Goal: Task Accomplishment & Management: Use online tool/utility

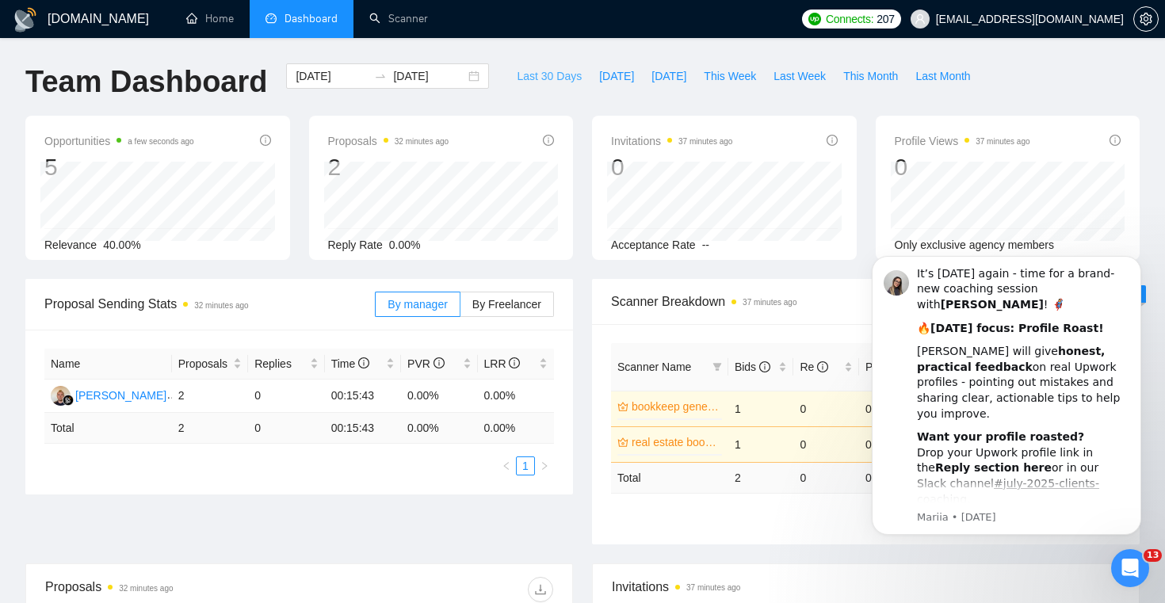
click at [527, 68] on span "Last 30 Days" at bounding box center [549, 75] width 65 height 17
type input "[DATE]"
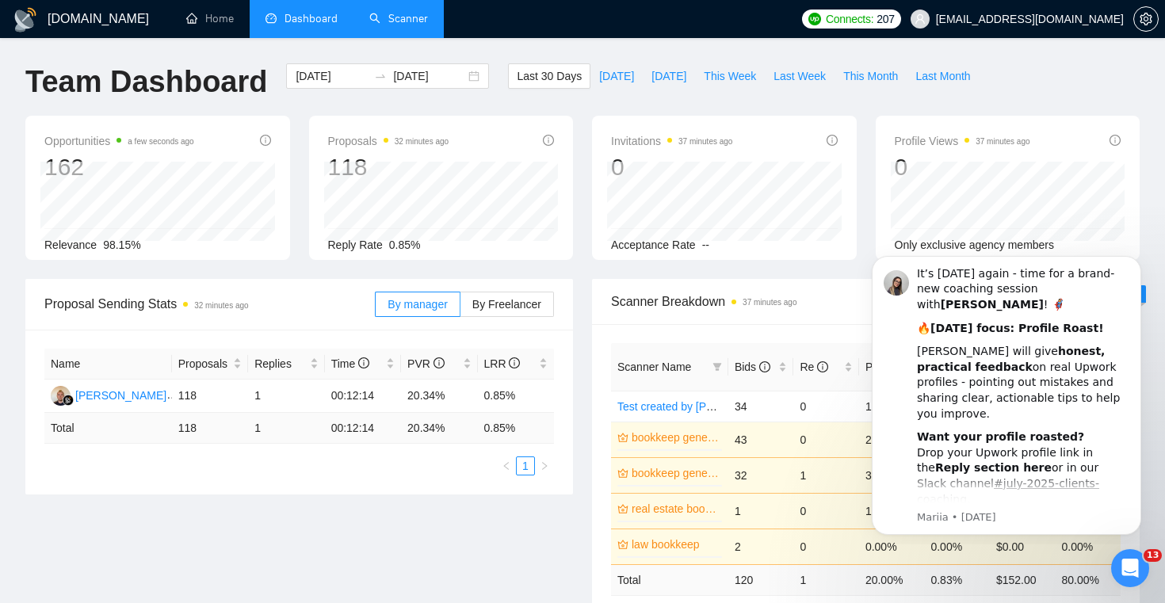
click at [371, 19] on link "Scanner" at bounding box center [398, 18] width 59 height 13
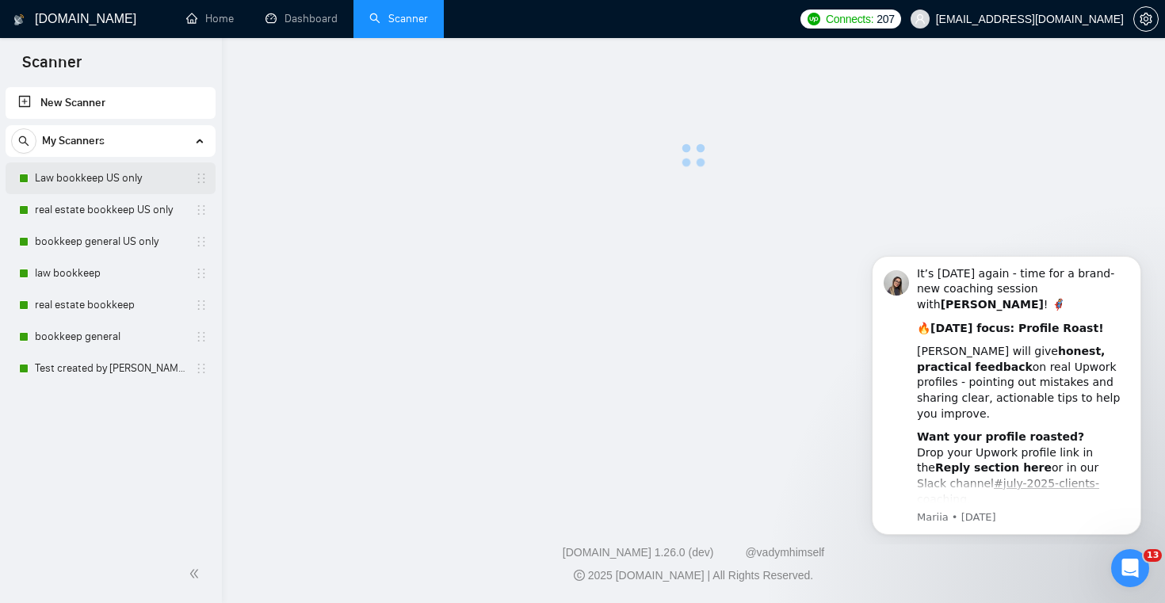
click at [113, 180] on link "Law bookkeep US only" at bounding box center [110, 178] width 151 height 32
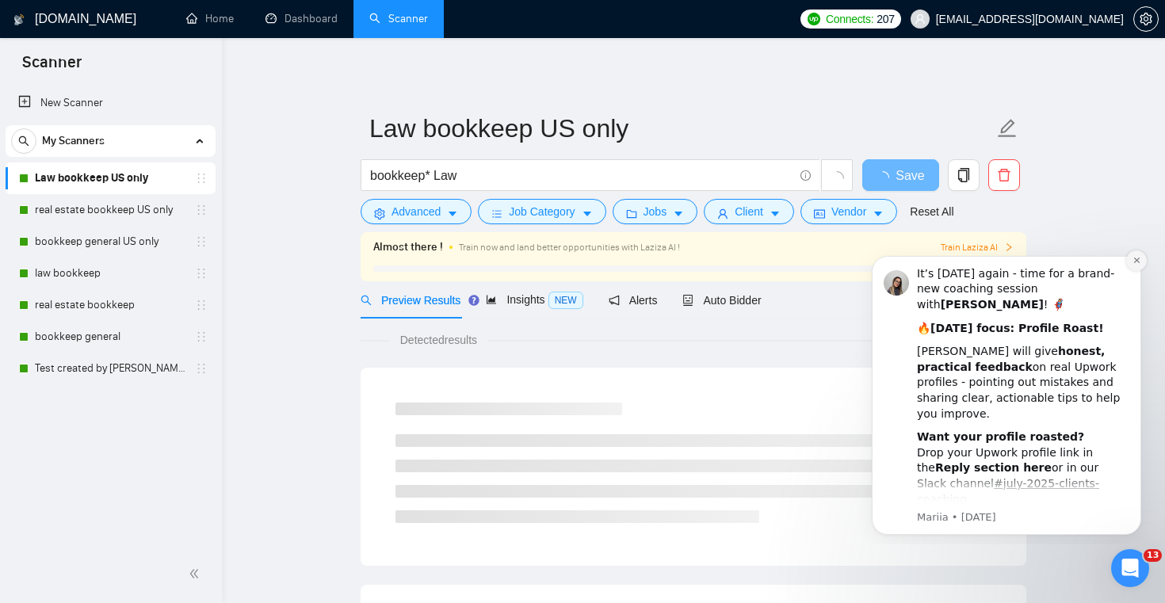
click at [1129, 255] on button "Dismiss notification" at bounding box center [1136, 260] width 21 height 21
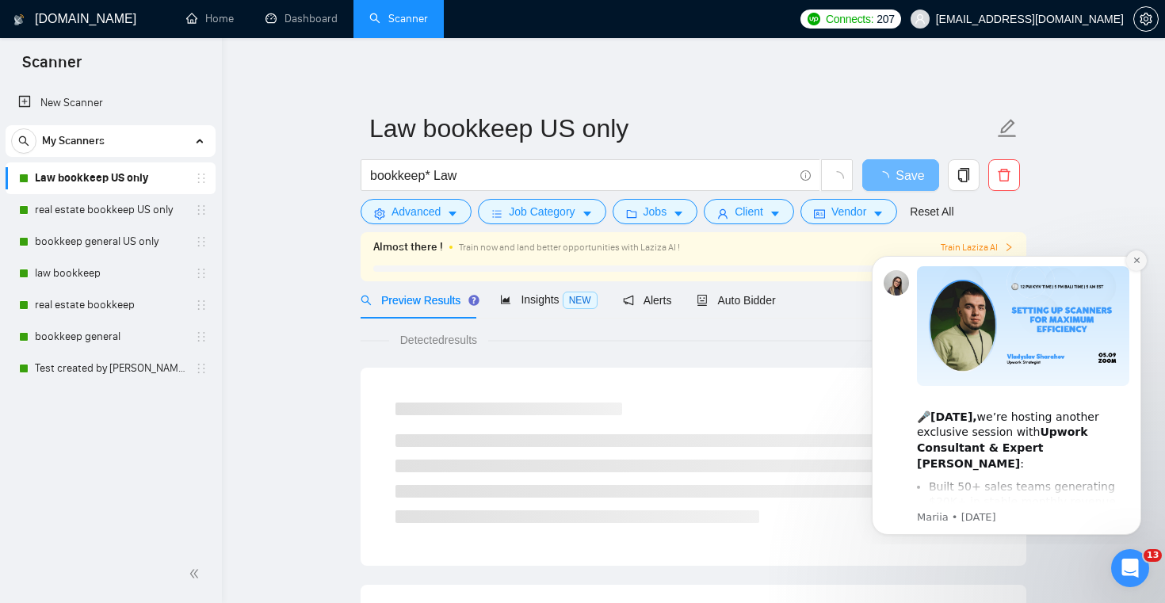
click at [1134, 261] on icon "Dismiss notification" at bounding box center [1136, 260] width 9 height 9
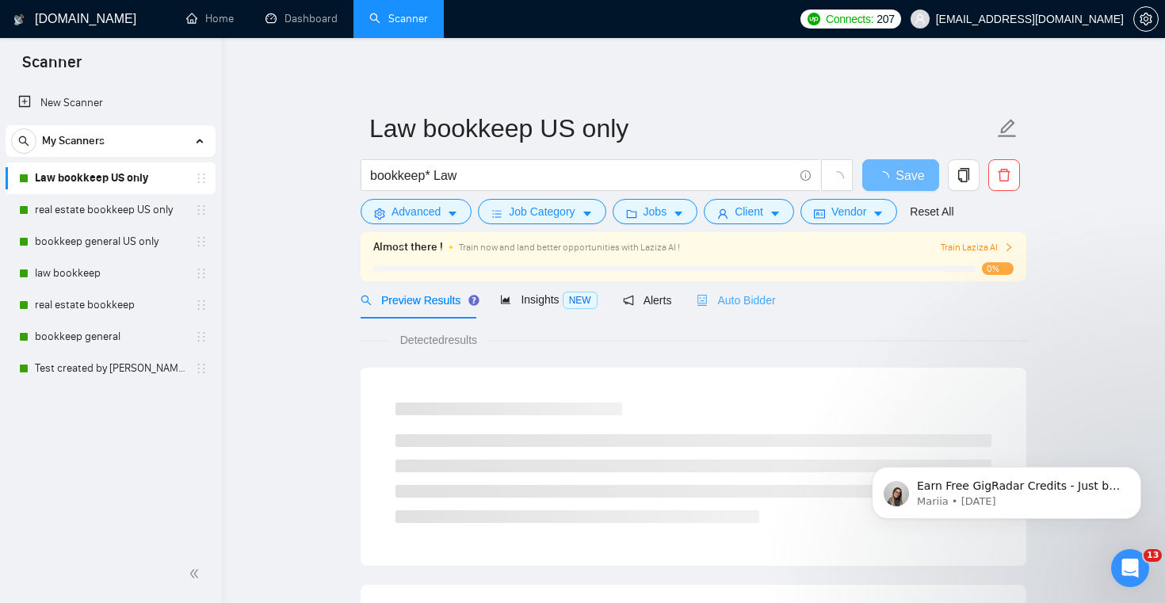
click at [772, 290] on div "Auto Bidder" at bounding box center [735, 299] width 78 height 37
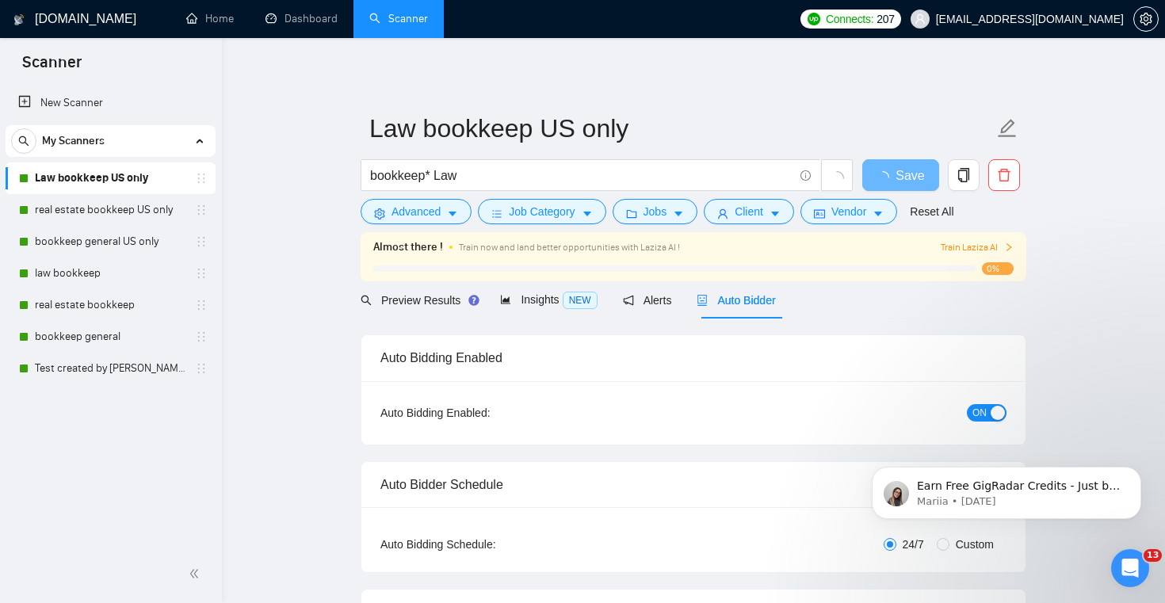
checkbox input "true"
click at [964, 411] on div "Earn Free GigRadar Credits - Just by Sharing Your Story! 💬 Want more credits fo…" at bounding box center [1007, 420] width 292 height 198
click at [977, 412] on div "Earn Free GigRadar Credits - Just by Sharing Your Story! 💬 Want more credits fo…" at bounding box center [1007, 420] width 292 height 198
click at [973, 411] on div "Earn Free GigRadar Credits - Just by Sharing Your Story! 💬 Want more credits fo…" at bounding box center [1007, 420] width 292 height 198
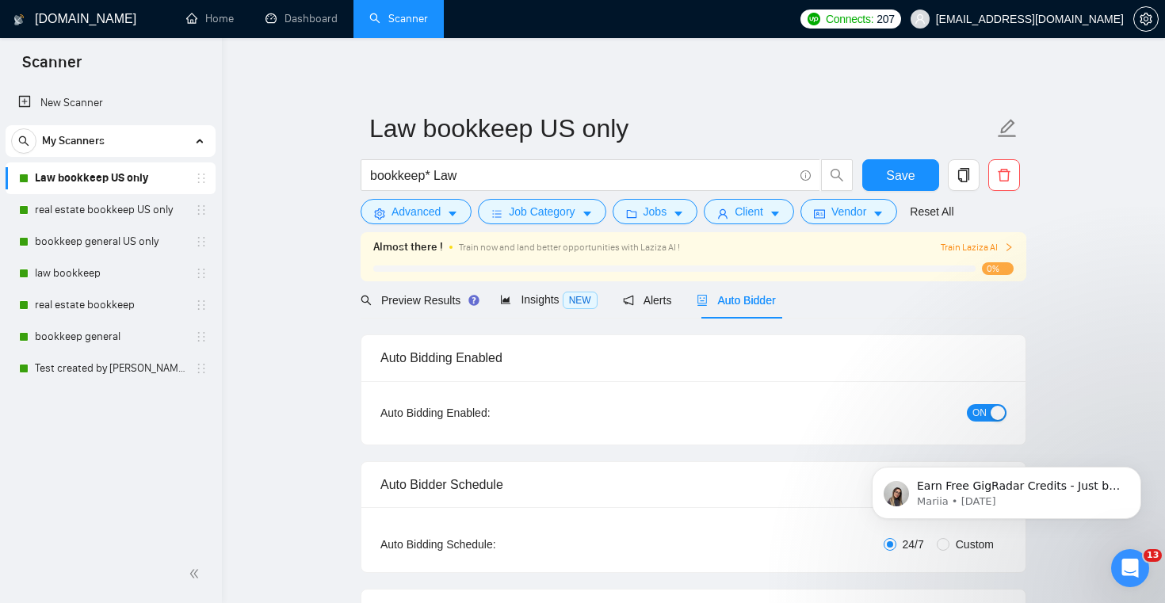
click at [991, 418] on div "Earn Free GigRadar Credits - Just by Sharing Your Story! 💬 Want more credits fo…" at bounding box center [1007, 420] width 292 height 198
click at [981, 413] on div "Earn Free GigRadar Credits - Just by Sharing Your Story! 💬 Want more credits fo…" at bounding box center [1007, 420] width 292 height 198
click at [980, 416] on div "Earn Free GigRadar Credits - Just by Sharing Your Story! 💬 Want more credits fo…" at bounding box center [1007, 420] width 292 height 198
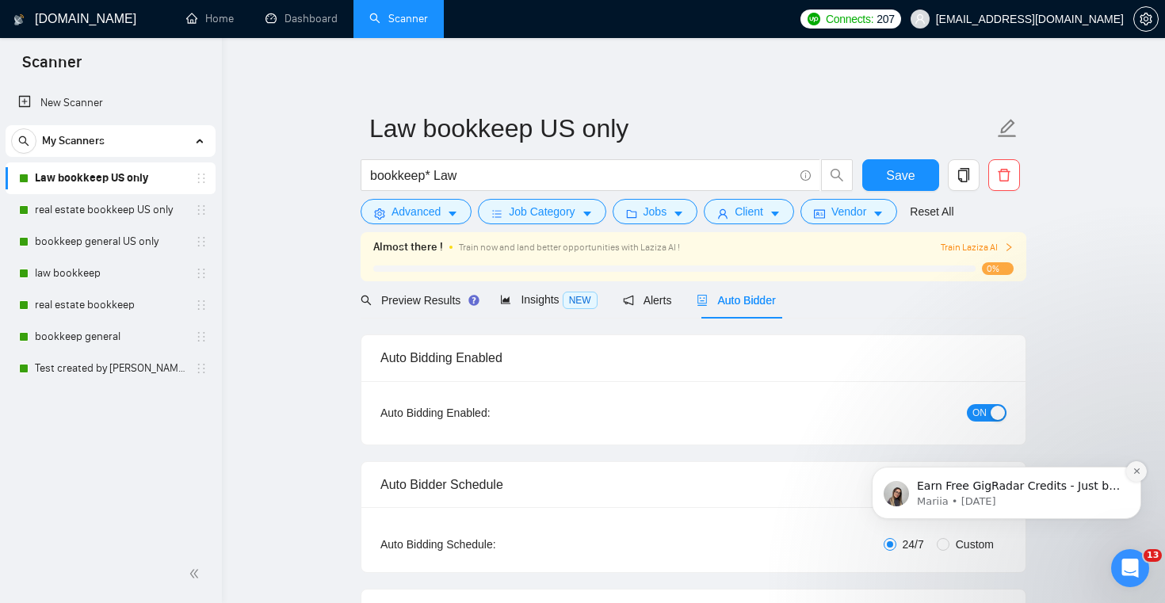
click at [1135, 468] on icon "Dismiss notification" at bounding box center [1136, 471] width 9 height 9
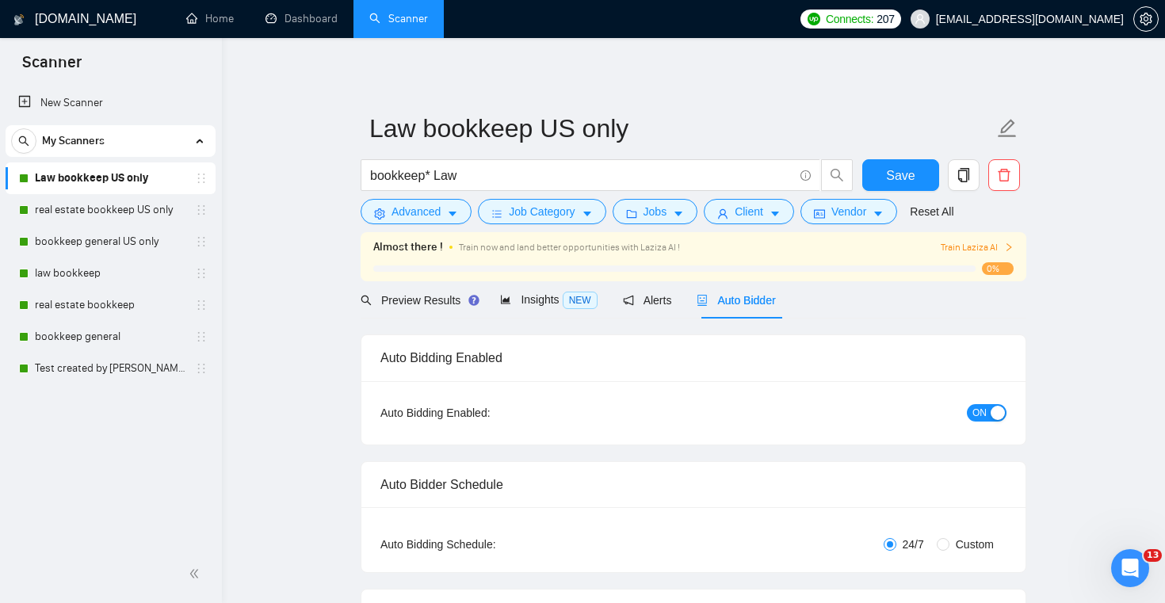
click at [990, 411] on div "button" at bounding box center [997, 413] width 14 height 14
click at [909, 172] on span "Save" at bounding box center [900, 176] width 29 height 20
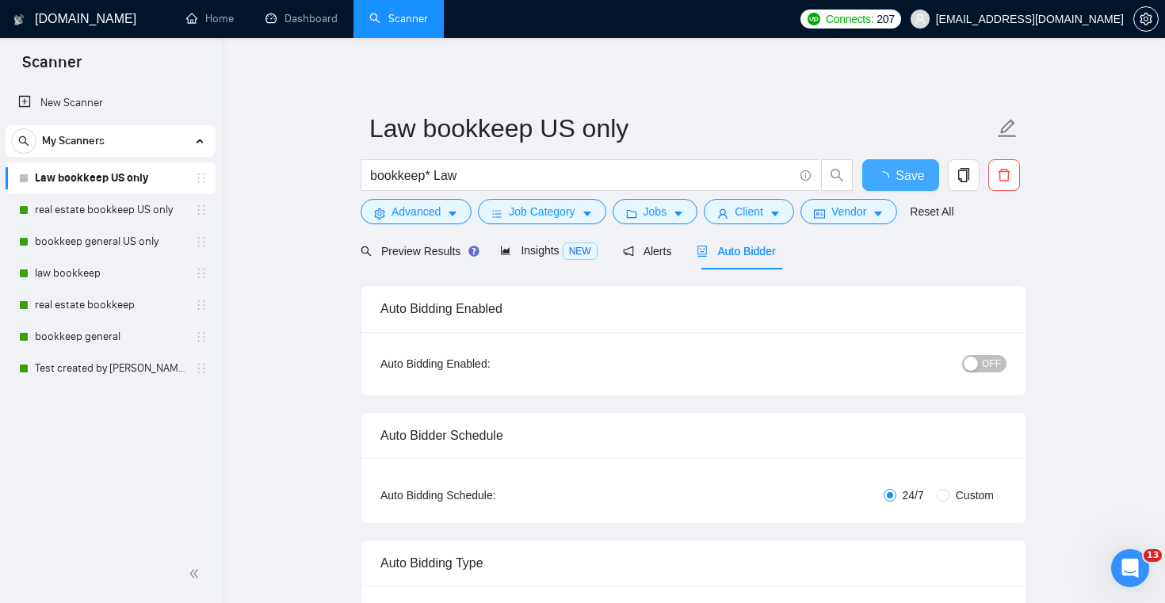
checkbox input "true"
click at [112, 205] on link "real estate bookkeep US only" at bounding box center [110, 210] width 151 height 32
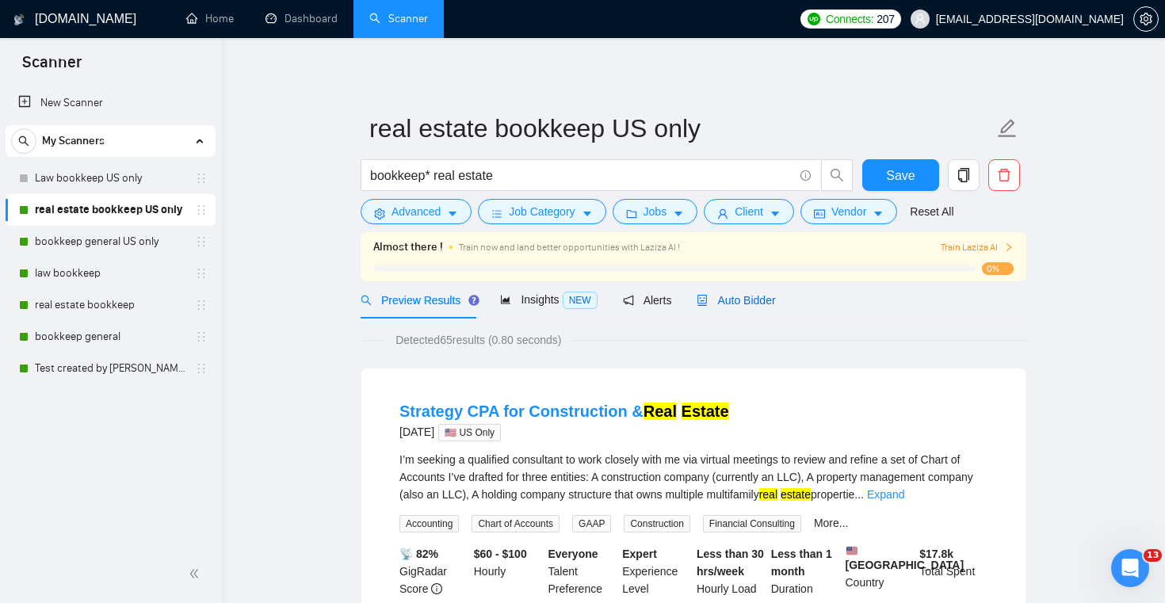
click at [766, 302] on span "Auto Bidder" at bounding box center [735, 300] width 78 height 13
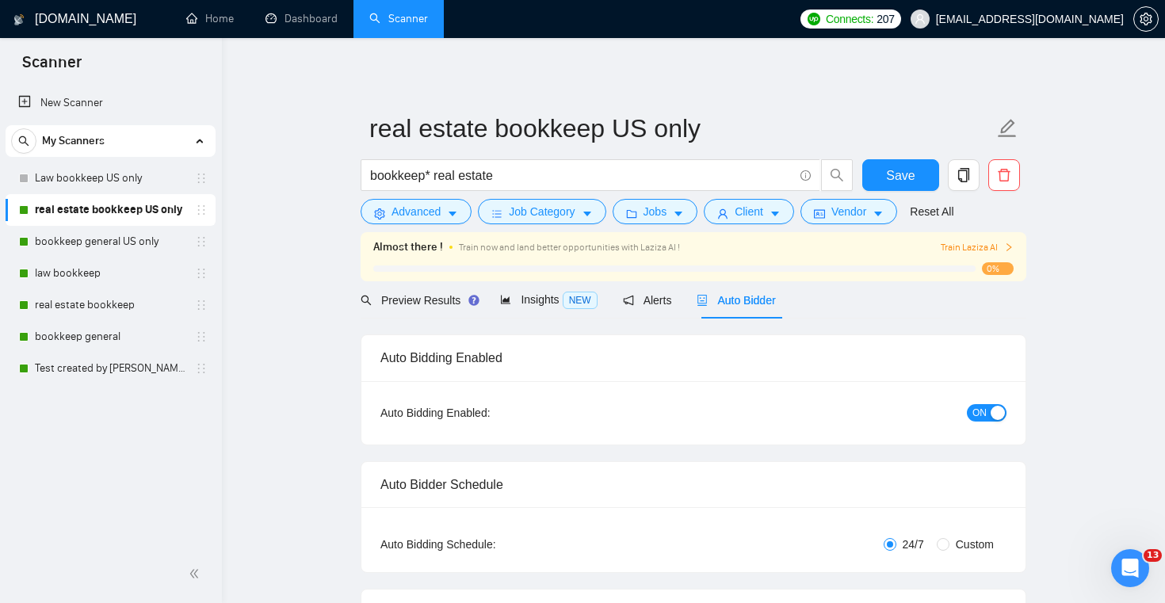
checkbox input "true"
click at [986, 412] on span "ON" at bounding box center [979, 412] width 14 height 17
click at [880, 178] on button "Save" at bounding box center [900, 175] width 77 height 32
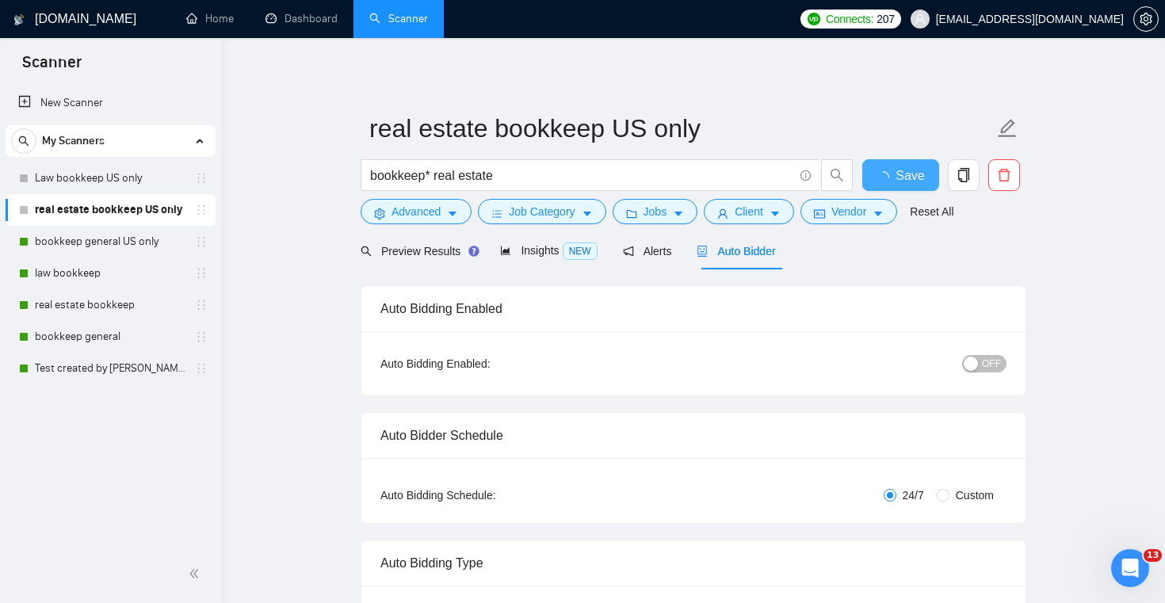
checkbox input "true"
click at [116, 230] on link "bookkeep general US only" at bounding box center [110, 242] width 151 height 32
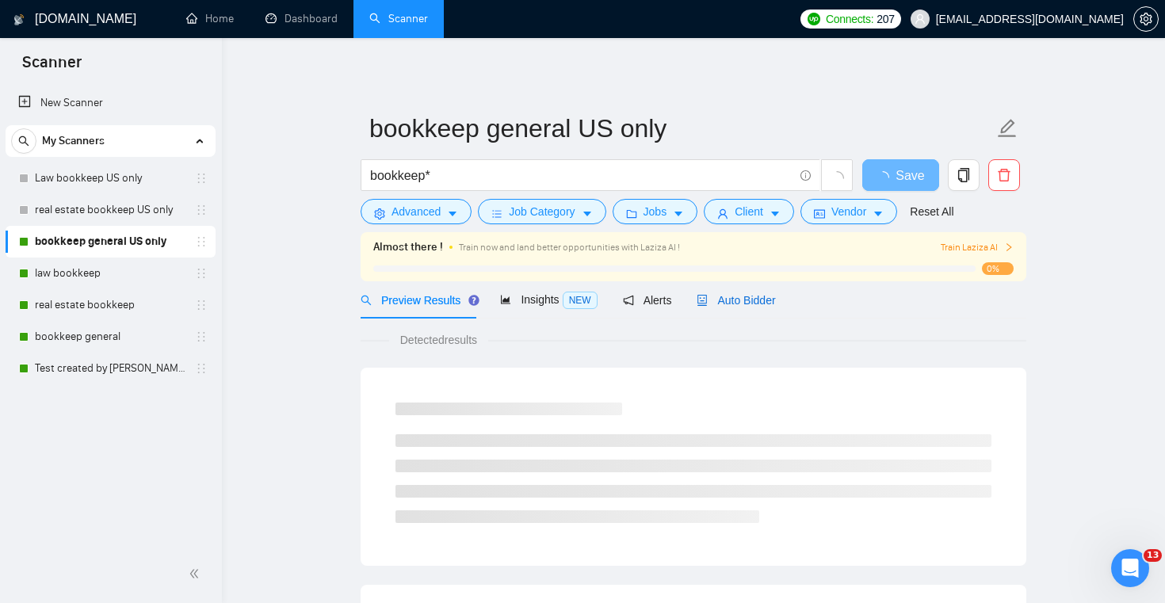
click at [758, 294] on span "Auto Bidder" at bounding box center [735, 300] width 78 height 13
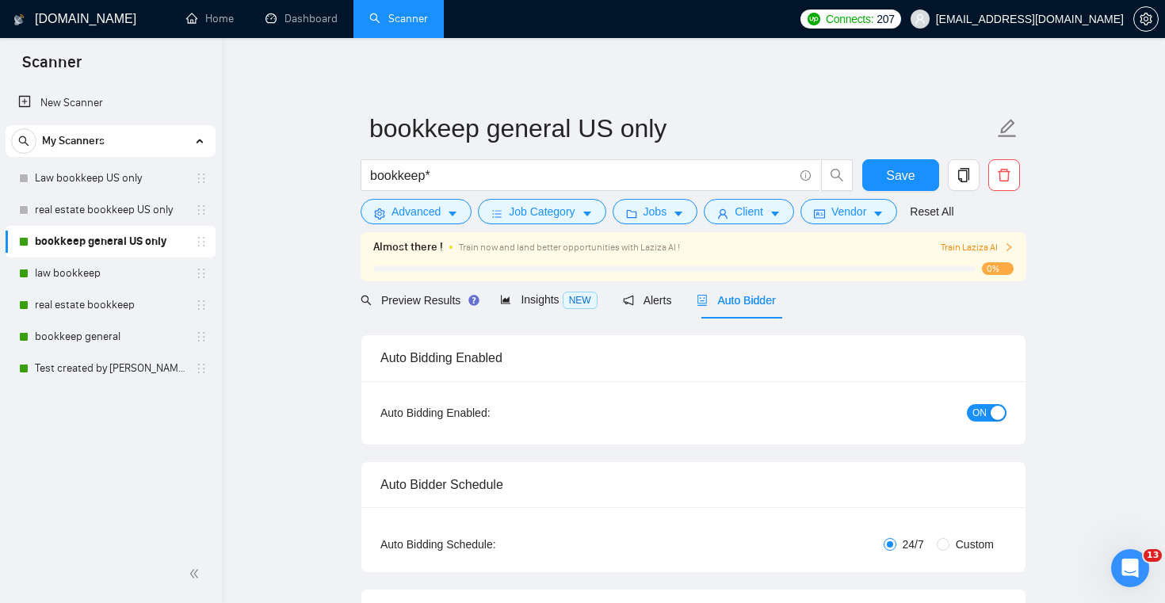
click at [980, 417] on span "ON" at bounding box center [979, 412] width 14 height 17
click at [903, 166] on span "Save" at bounding box center [900, 176] width 29 height 20
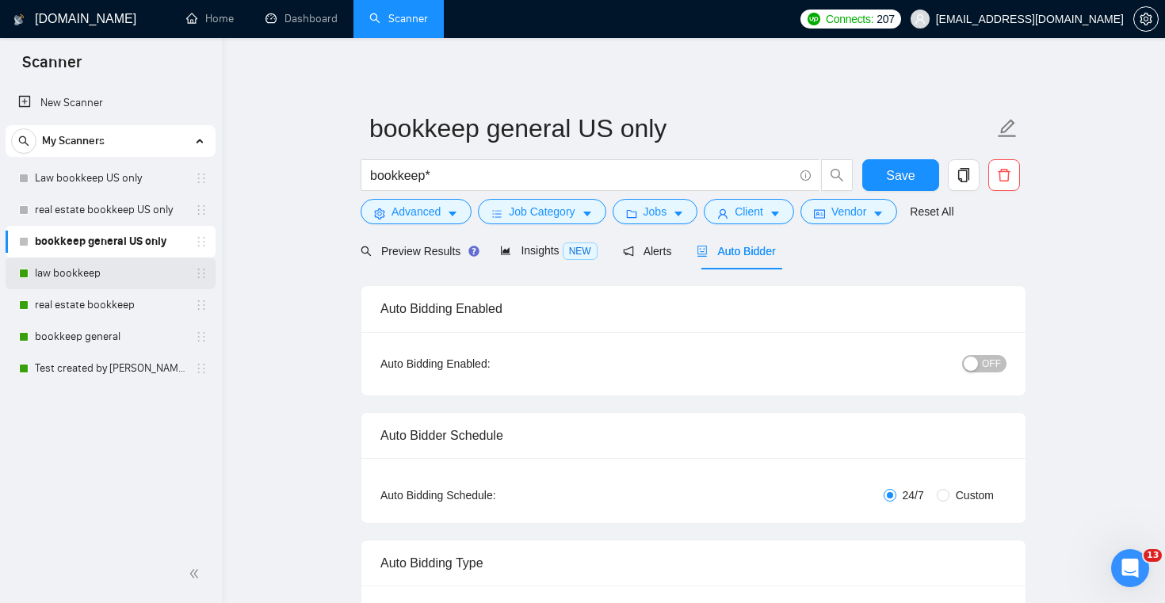
click at [145, 278] on link "law bookkeep" at bounding box center [110, 274] width 151 height 32
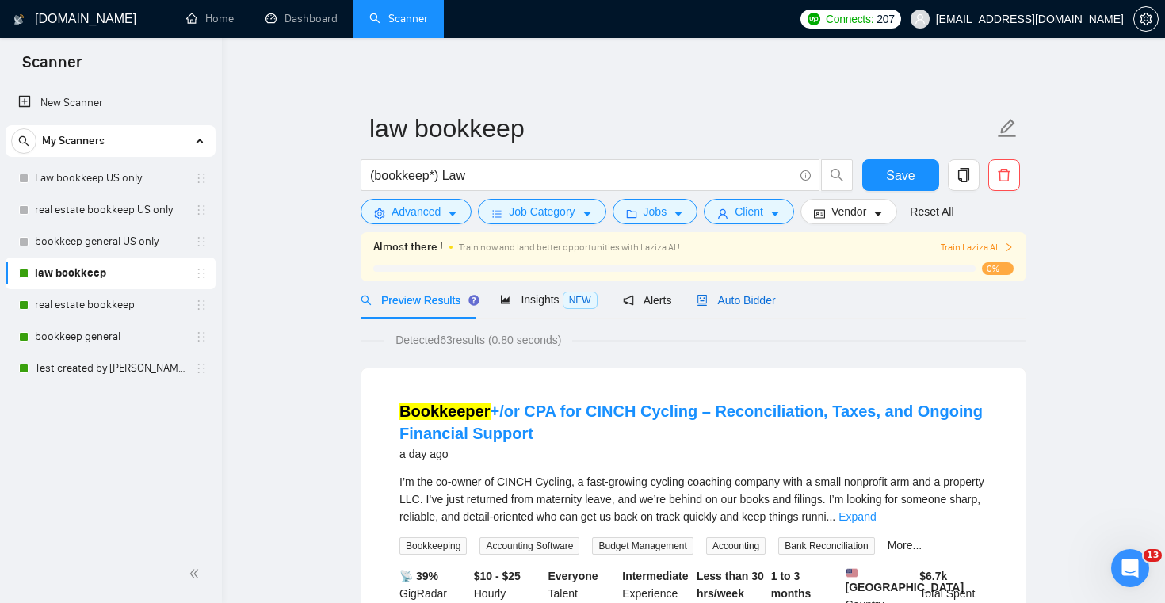
click at [762, 294] on span "Auto Bidder" at bounding box center [735, 300] width 78 height 13
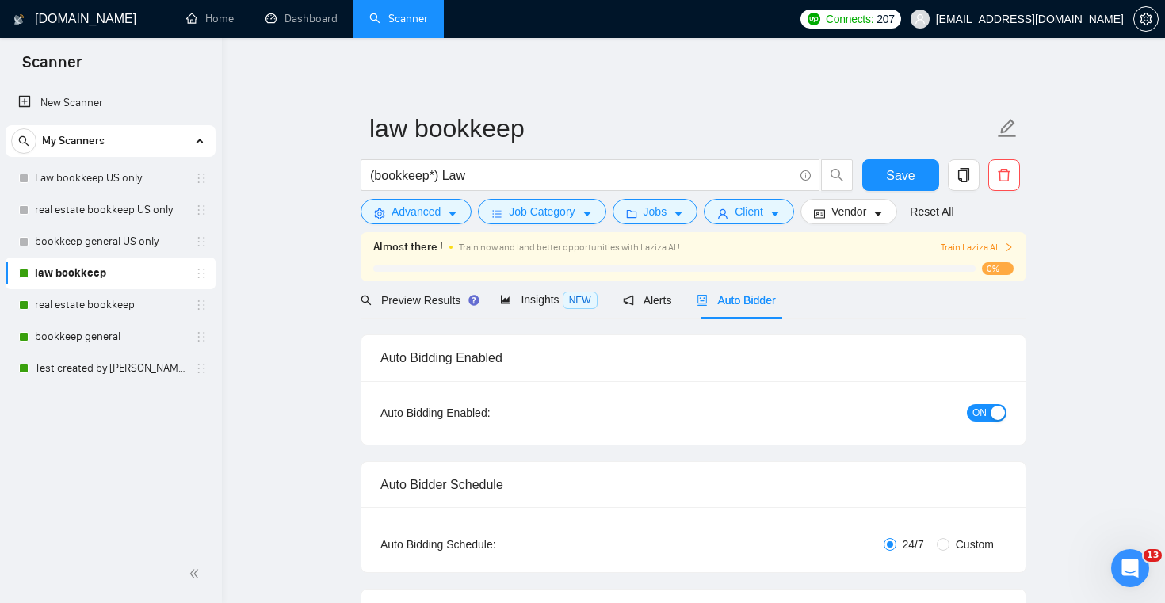
click at [984, 415] on span "ON" at bounding box center [979, 412] width 14 height 17
click at [901, 188] on button "Save" at bounding box center [900, 175] width 77 height 32
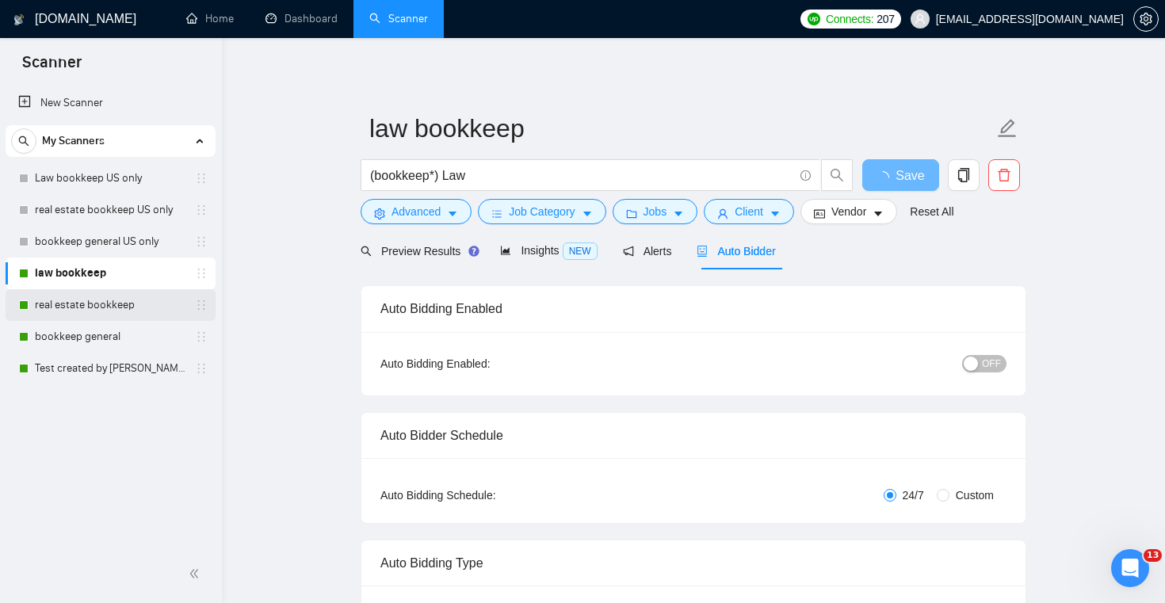
click at [166, 295] on link "real estate bookkeep" at bounding box center [110, 305] width 151 height 32
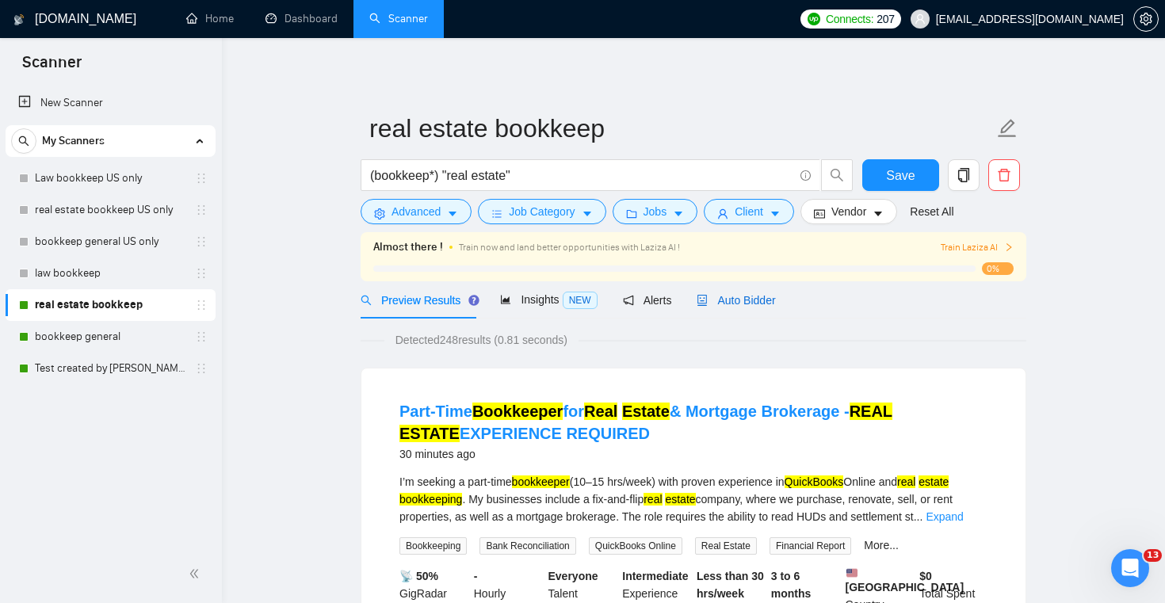
click at [758, 297] on span "Auto Bidder" at bounding box center [735, 300] width 78 height 13
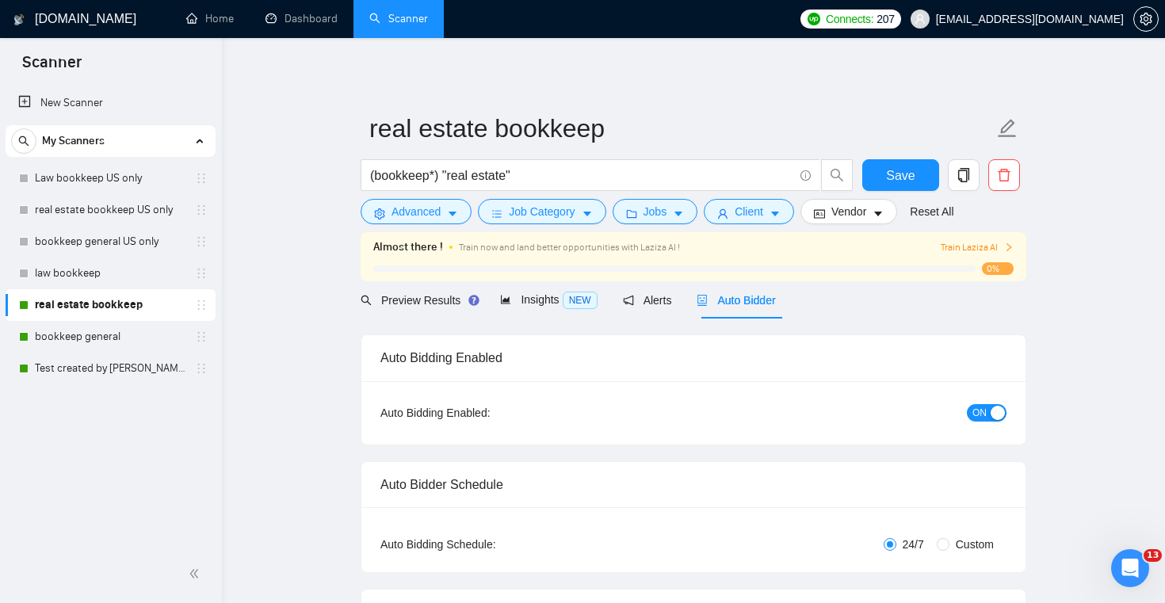
click at [979, 417] on span "ON" at bounding box center [979, 412] width 14 height 17
click at [899, 168] on span "Save" at bounding box center [900, 176] width 29 height 20
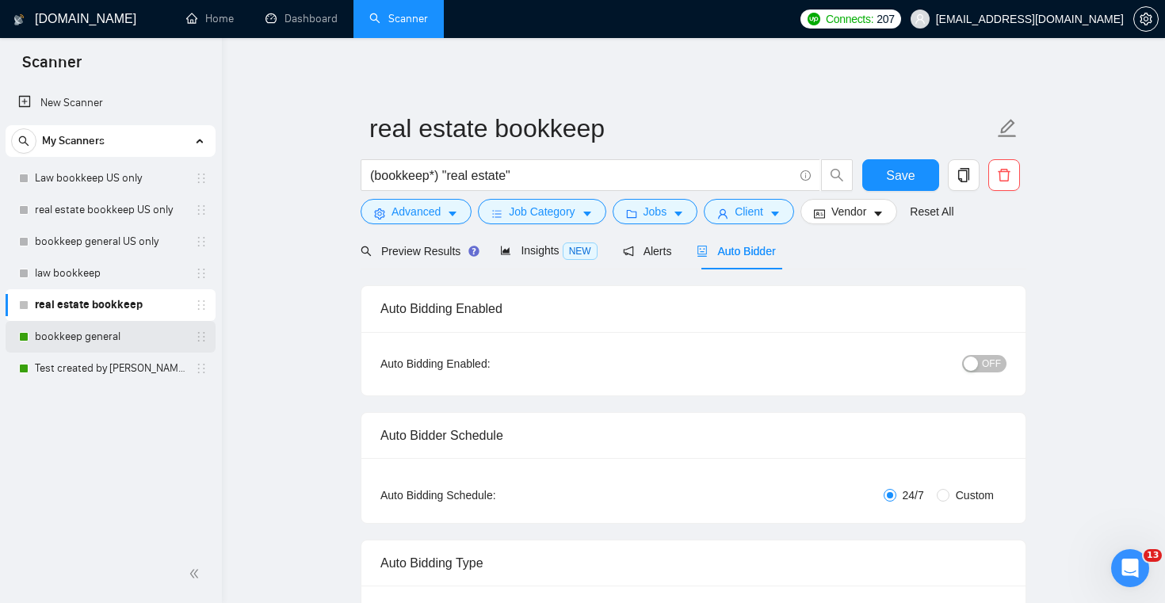
click at [128, 336] on link "bookkeep general" at bounding box center [110, 337] width 151 height 32
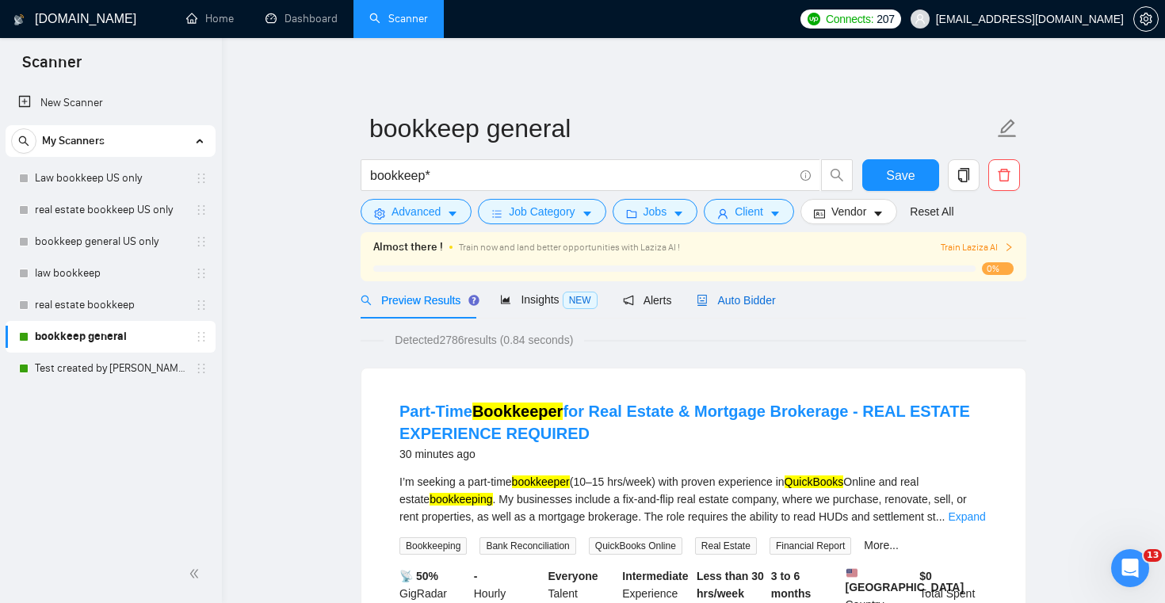
click at [762, 300] on span "Auto Bidder" at bounding box center [735, 300] width 78 height 13
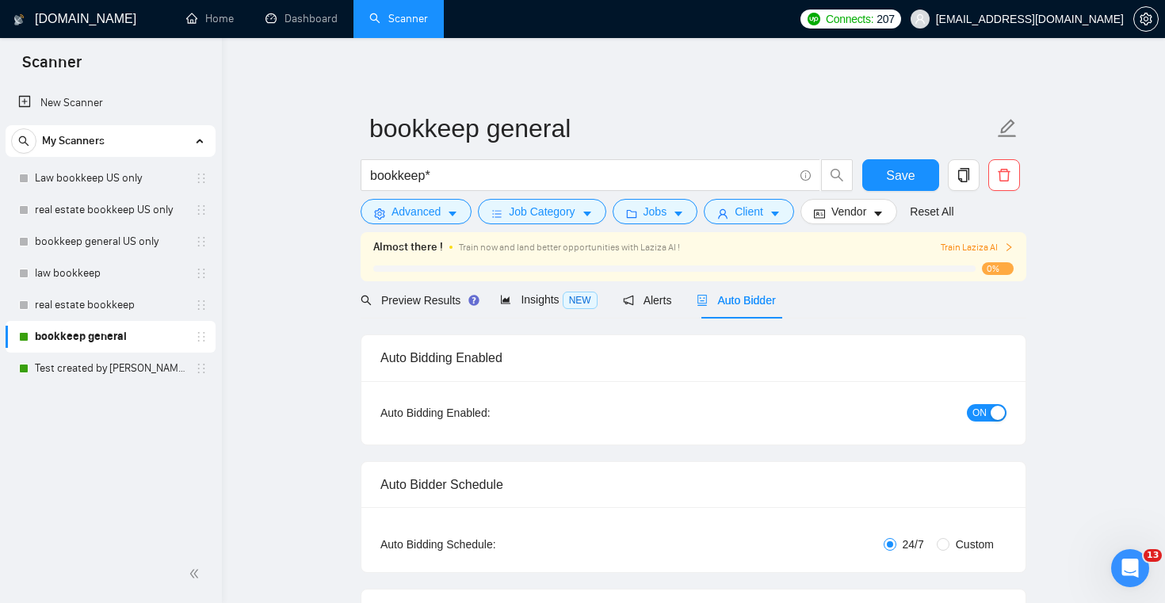
click at [982, 408] on span "ON" at bounding box center [979, 412] width 14 height 17
click at [909, 167] on span "Save" at bounding box center [900, 176] width 29 height 20
